Goal: Transaction & Acquisition: Download file/media

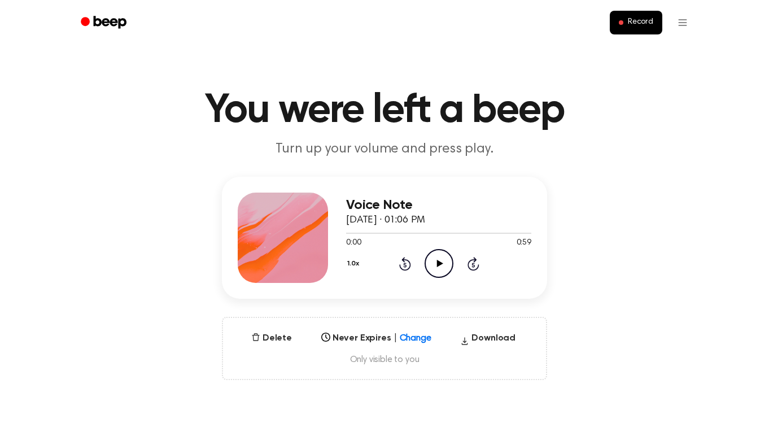
click at [433, 258] on icon "Play Audio" at bounding box center [438, 263] width 29 height 29
click at [469, 341] on icon "button" at bounding box center [464, 340] width 9 height 17
click at [431, 266] on icon "Play Audio" at bounding box center [438, 263] width 29 height 29
click at [404, 264] on icon at bounding box center [404, 264] width 3 height 5
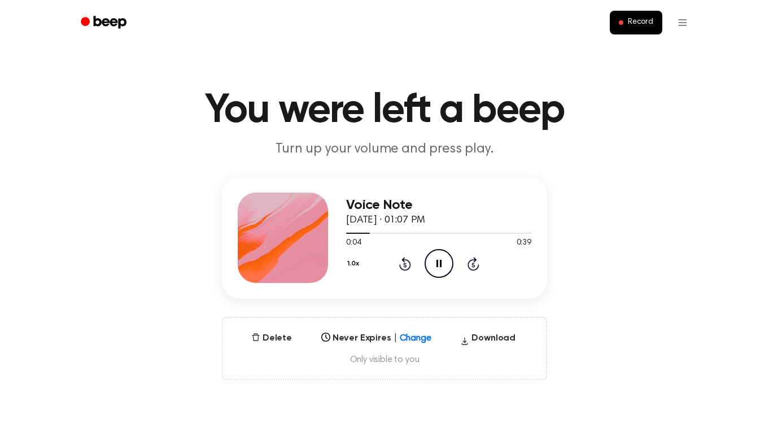
click at [404, 264] on icon at bounding box center [404, 264] width 3 height 5
click at [436, 262] on icon at bounding box center [438, 263] width 5 height 7
click at [438, 264] on icon at bounding box center [439, 263] width 6 height 7
click at [472, 339] on button "Download" at bounding box center [487, 340] width 64 height 18
click at [433, 263] on icon "Play Audio" at bounding box center [438, 263] width 29 height 29
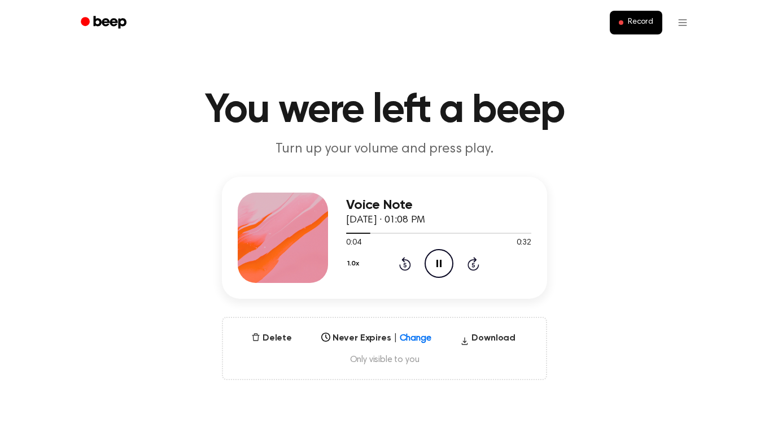
click at [435, 262] on icon "Pause Audio" at bounding box center [438, 263] width 29 height 29
click at [448, 255] on icon "Play Audio" at bounding box center [438, 263] width 29 height 29
click at [494, 335] on button "Download" at bounding box center [487, 340] width 64 height 18
click at [435, 259] on icon "Play Audio" at bounding box center [438, 263] width 29 height 29
click at [436, 258] on icon "Pause Audio" at bounding box center [438, 263] width 29 height 29
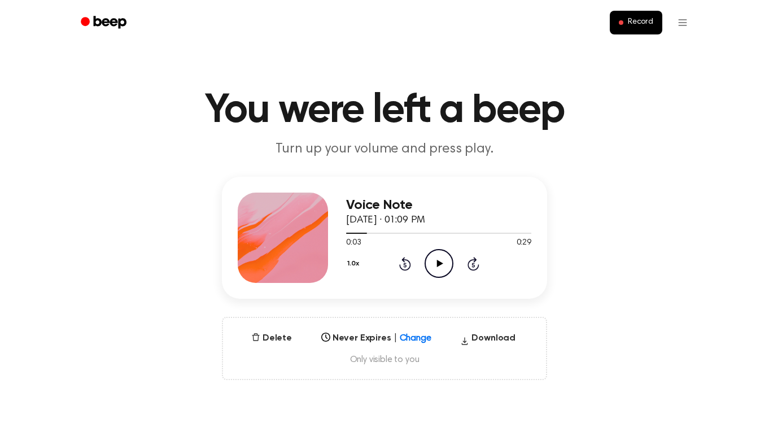
click at [439, 260] on icon "Play Audio" at bounding box center [438, 263] width 29 height 29
click at [469, 337] on icon "button" at bounding box center [464, 340] width 9 height 17
